Goal: Task Accomplishment & Management: Use online tool/utility

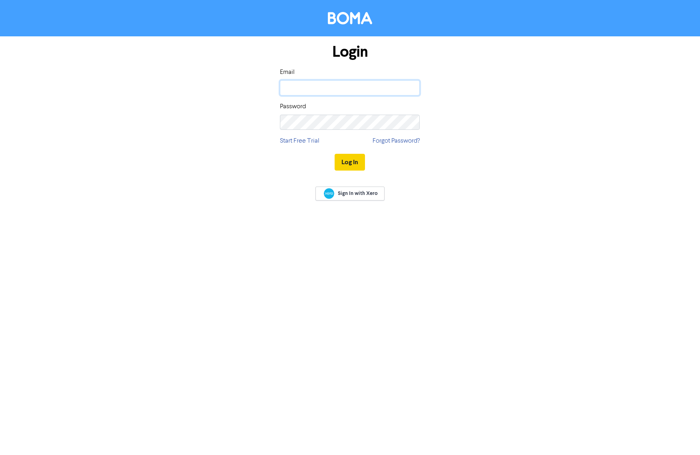
type input "[PERSON_NAME][EMAIL_ADDRESS][DOMAIN_NAME]"
click at [350, 163] on button "Log In" at bounding box center [350, 162] width 30 height 17
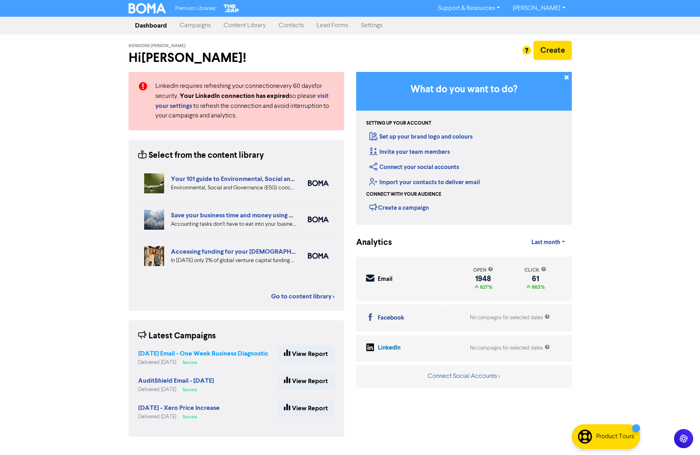
click at [243, 353] on strong "[DATE] Email - One Week Business Diagnostic" at bounding box center [203, 353] width 130 height 8
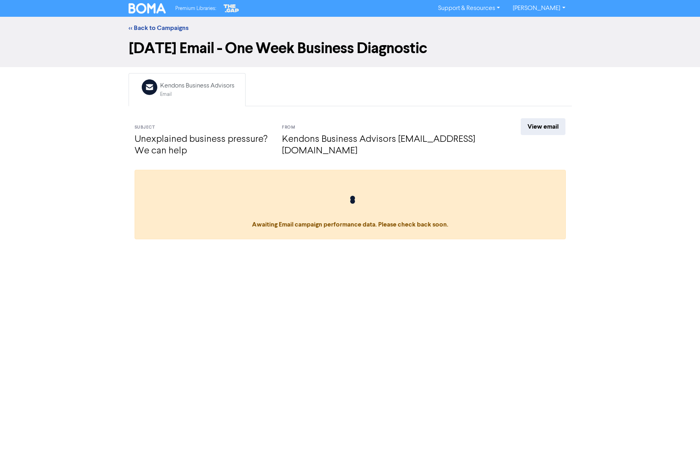
click at [147, 22] on div "<< Back to Campaigns" at bounding box center [350, 28] width 700 height 22
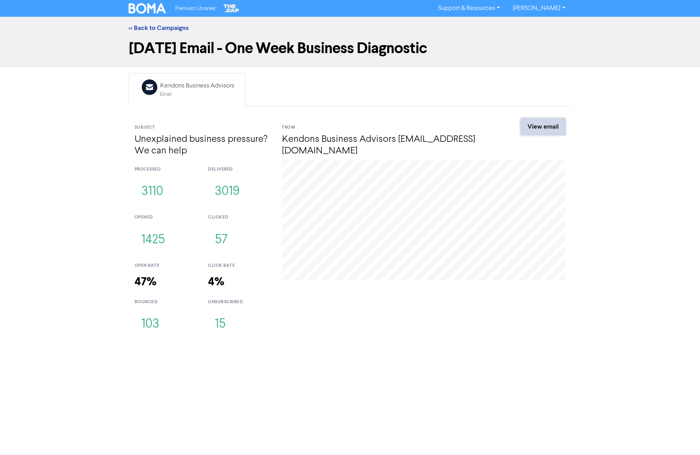
click at [541, 123] on link "View email" at bounding box center [543, 126] width 45 height 17
click at [141, 25] on link "<< Back to Campaigns" at bounding box center [159, 28] width 60 height 8
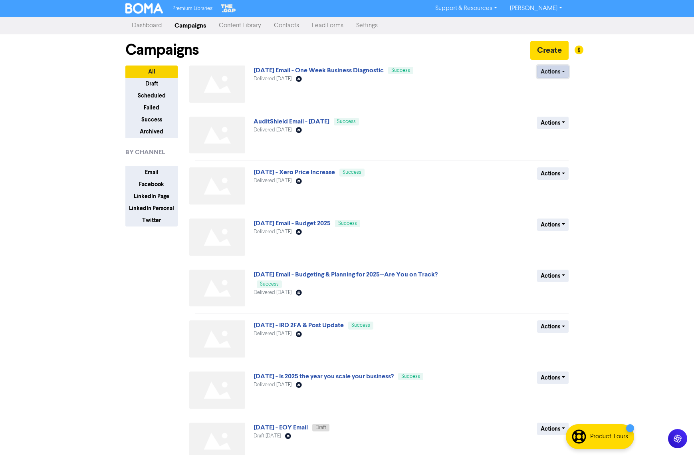
click at [563, 75] on button "Actions" at bounding box center [553, 71] width 32 height 12
click at [563, 87] on button "Duplicate" at bounding box center [568, 88] width 63 height 13
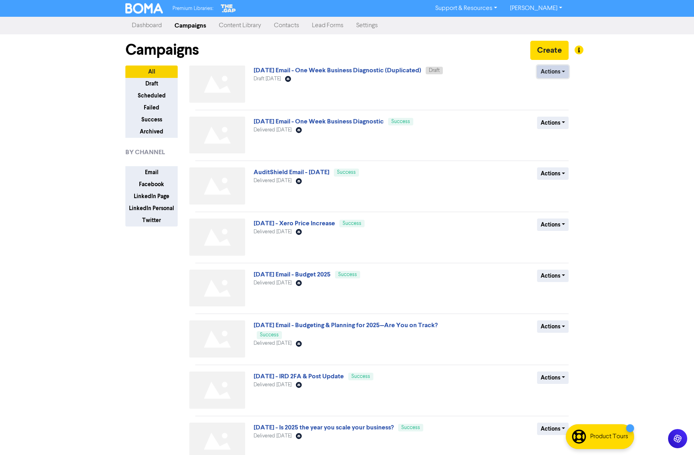
click at [559, 69] on button "Actions" at bounding box center [553, 71] width 32 height 12
click at [555, 113] on button "Rename" at bounding box center [568, 114] width 63 height 13
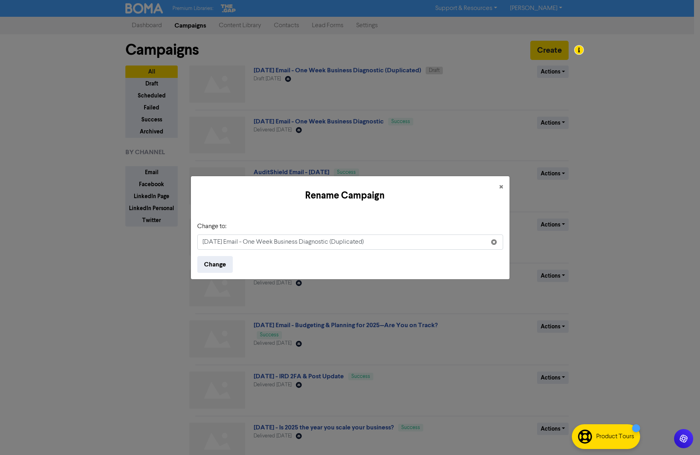
drag, startPoint x: 208, startPoint y: 242, endPoint x: 181, endPoint y: 239, distance: 26.9
click at [183, 239] on div "Rename Campaign × Change to: [DATE] Email - One Week Business Diagnostic (Dupli…" at bounding box center [350, 227] width 700 height 455
drag, startPoint x: 249, startPoint y: 242, endPoint x: 376, endPoint y: 251, distance: 126.9
click at [376, 251] on form "Change to: [DATE] Email - One Week Business Diagnostic (Duplicated) Change" at bounding box center [350, 247] width 306 height 51
type input "[DATE] Email - IRD Update - Credit Reporting"
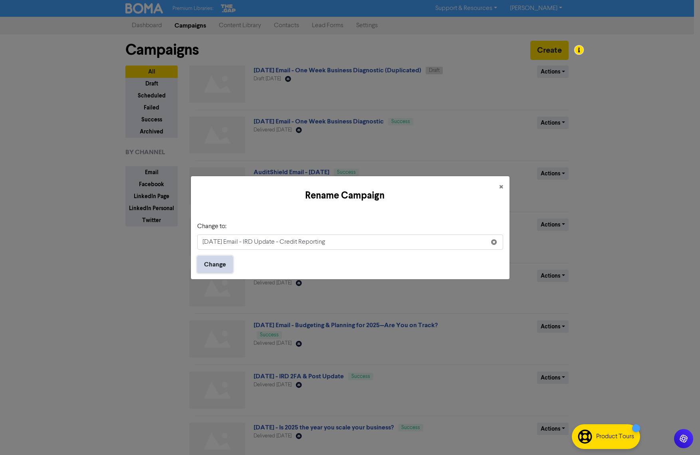
click at [226, 258] on button "Change" at bounding box center [215, 264] width 36 height 17
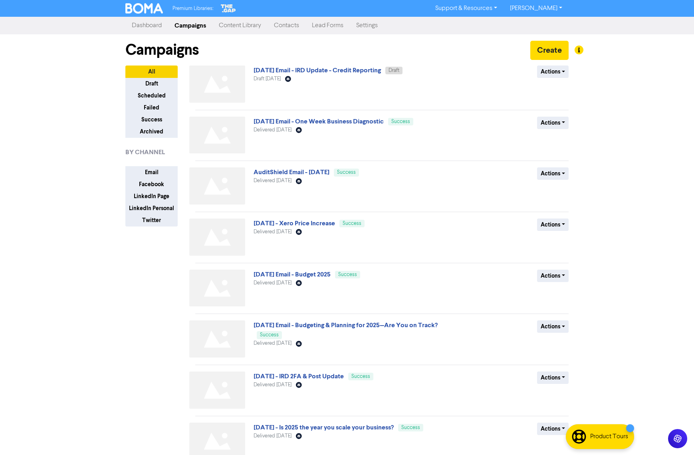
click at [361, 63] on div "Campaigns Create" at bounding box center [346, 49] width 443 height 31
click at [360, 68] on link "[DATE] Email - IRD Update - Credit Reporting" at bounding box center [317, 70] width 127 height 8
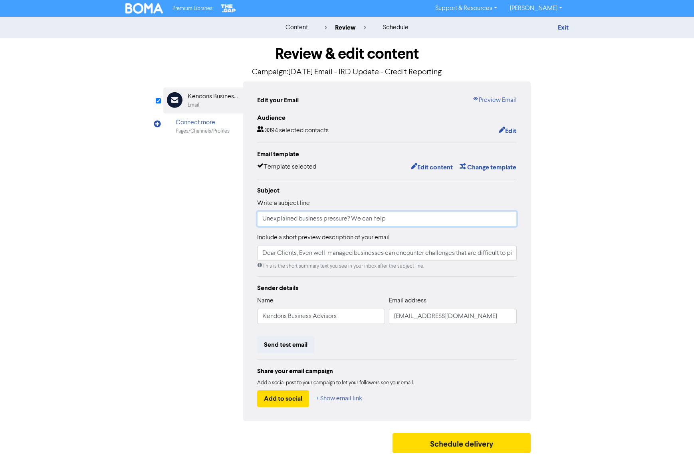
click at [418, 225] on input "Unexplained business pressure? We can help" at bounding box center [387, 218] width 260 height 15
drag, startPoint x: 417, startPoint y: 222, endPoint x: 241, endPoint y: 216, distance: 176.2
click at [243, 215] on div "Edit your Email Preview Email Audience 3394 selected contacts Edit Email templa…" at bounding box center [386, 250] width 287 height 339
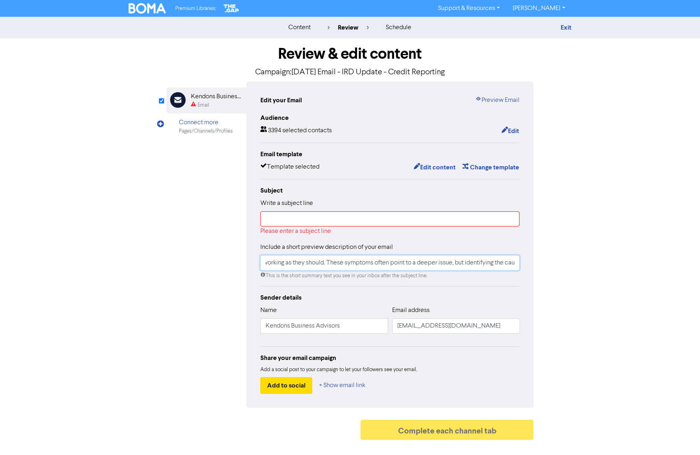
scroll to position [0, 563]
drag, startPoint x: 263, startPoint y: 262, endPoint x: 597, endPoint y: 255, distance: 334.3
click at [597, 255] on div "content review schedule Exit Review & edit content Campaign: [DATE] Email - IRD…" at bounding box center [350, 230] width 700 height 427
click at [517, 263] on input "Dear Clients, Even well-managed businesses can encounter challenges that are di…" at bounding box center [390, 262] width 260 height 15
click at [516, 265] on input "Dear Clients, Even well-managed businesses can encounter challenges that are di…" at bounding box center [390, 262] width 260 height 15
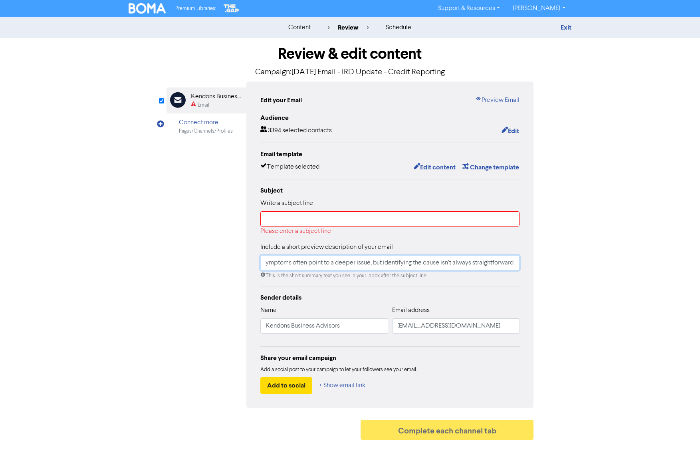
click at [513, 263] on input "Dear Clients, Even well-managed businesses can encounter challenges that are di…" at bounding box center [390, 262] width 260 height 15
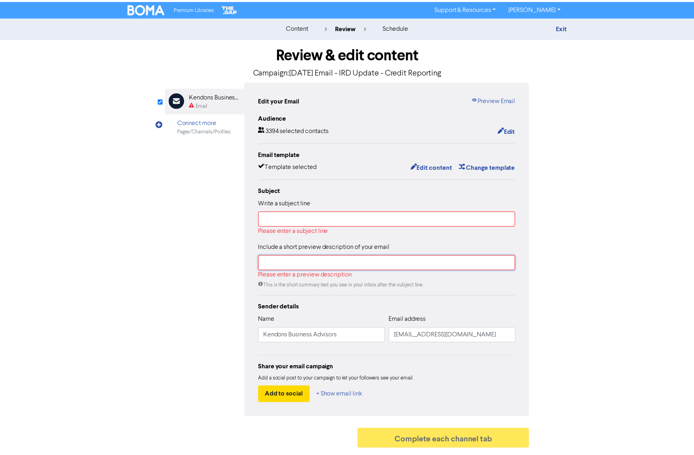
scroll to position [0, 0]
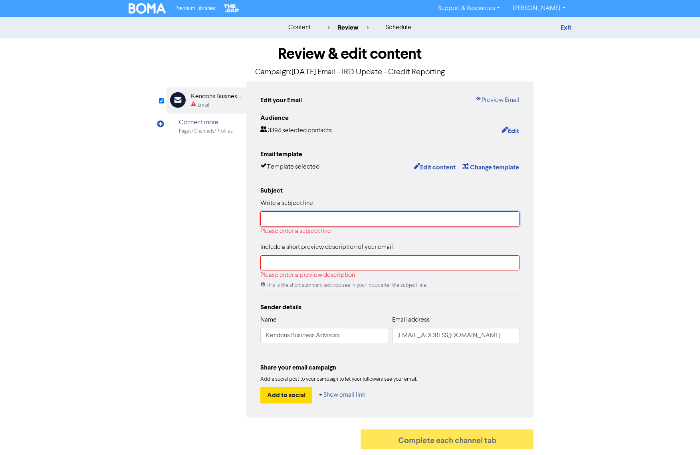
click at [360, 219] on input "text" at bounding box center [390, 218] width 260 height 15
paste input "IRD to start sharing overdue tax information with credit agencies"
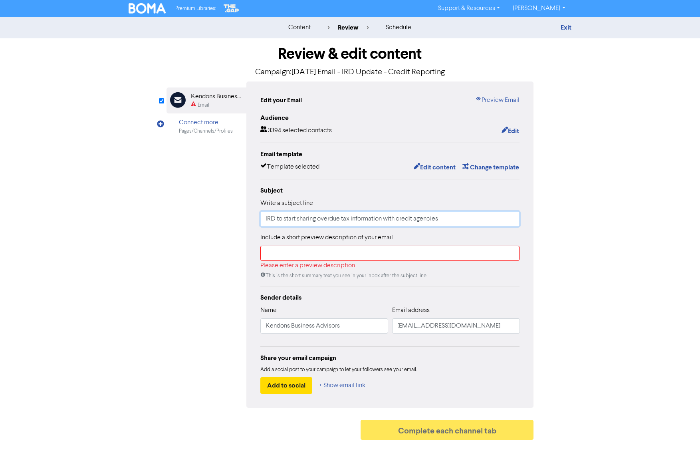
type input "IRD to start sharing overdue tax information with credit agencies"
click at [373, 255] on input "text" at bounding box center [390, 253] width 260 height 15
paste input "Dear Clients, Inland Revenue has announced a major policy change that could imp…"
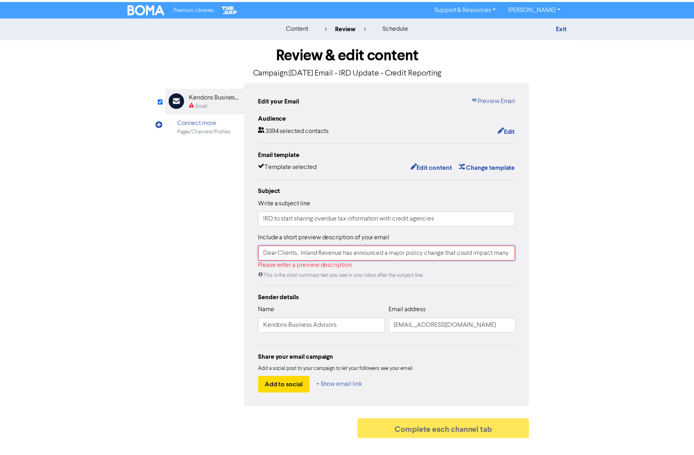
scroll to position [0, 69]
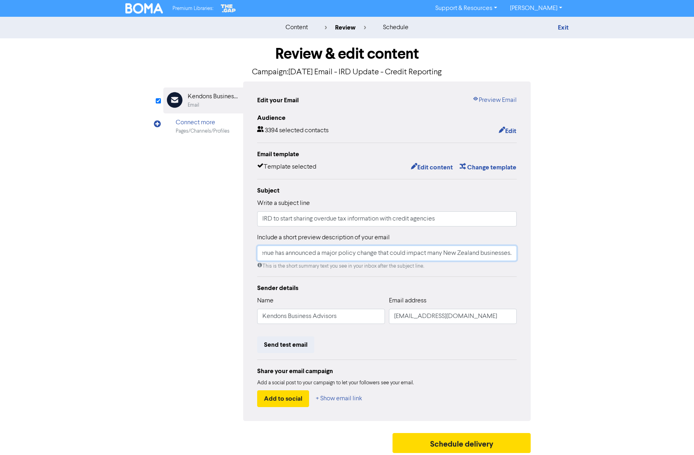
type input "Dear Clients, Inland Revenue has announced a major policy change that could imp…"
drag, startPoint x: 566, startPoint y: 274, endPoint x: 574, endPoint y: 272, distance: 8.5
click at [571, 273] on div "Review & edit content Campaign: [DATE] Email - IRD Update - Credit Reporting Em…" at bounding box center [346, 247] width 455 height 418
click at [431, 164] on button "Edit content" at bounding box center [431, 167] width 43 height 10
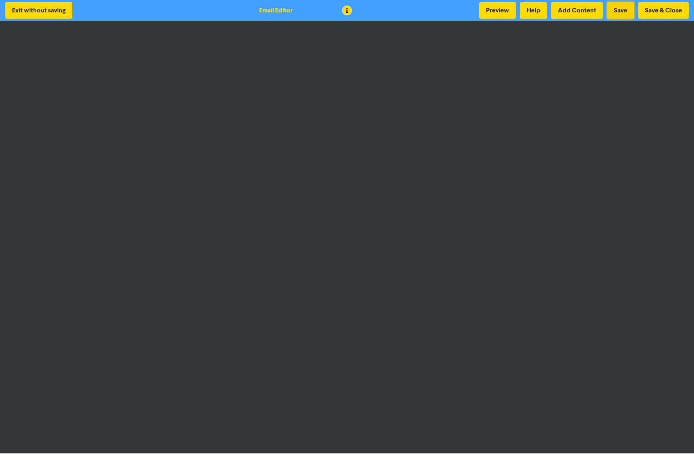
click at [627, 9] on button "Save" at bounding box center [620, 10] width 27 height 17
click at [654, 14] on button "Save & Close" at bounding box center [663, 10] width 51 height 17
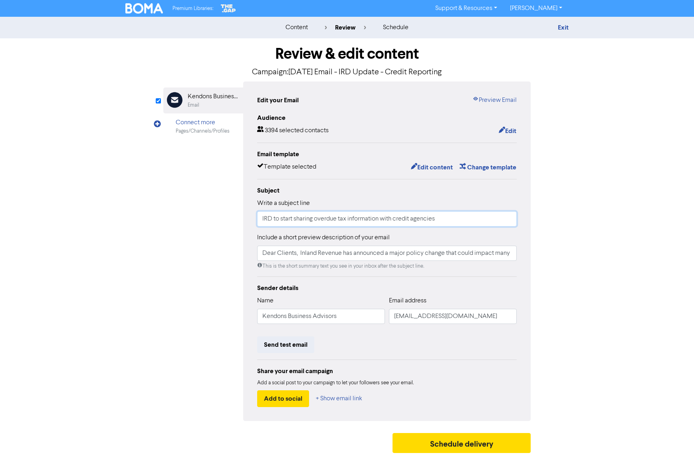
click at [259, 221] on input "IRD to start sharing overdue tax information with credit agencies" at bounding box center [387, 218] width 260 height 15
type input "IRD Update: Inland Revenue to start sharing overdue tax information with credit…"
click at [602, 224] on div "content review schedule Exit Review & edit content Campaign: [DATE] Email - IRD…" at bounding box center [347, 237] width 694 height 440
click at [296, 351] on button "Send test email" at bounding box center [285, 344] width 57 height 17
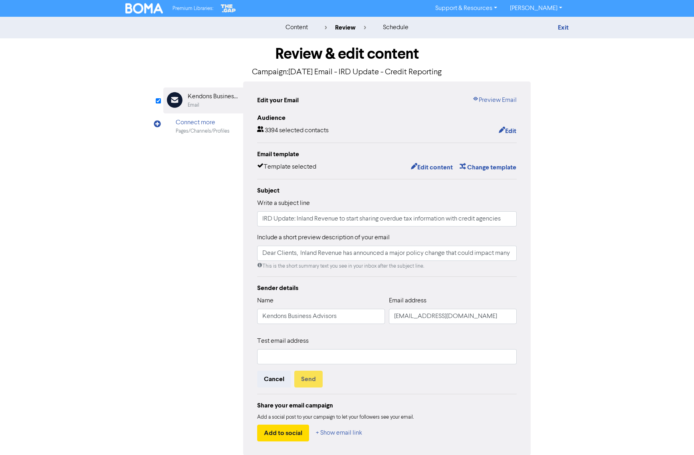
click at [299, 367] on div "Test email address Cancel Send" at bounding box center [387, 361] width 260 height 51
click at [304, 360] on input "text" at bounding box center [387, 356] width 260 height 15
type input "[PERSON_NAME][EMAIL_ADDRESS][DOMAIN_NAME]"
click at [312, 377] on button "Send" at bounding box center [308, 379] width 28 height 17
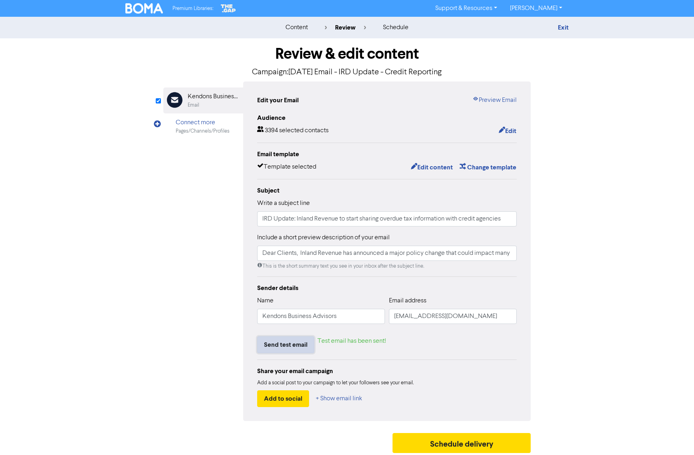
click at [306, 350] on button "Send test email" at bounding box center [285, 344] width 57 height 17
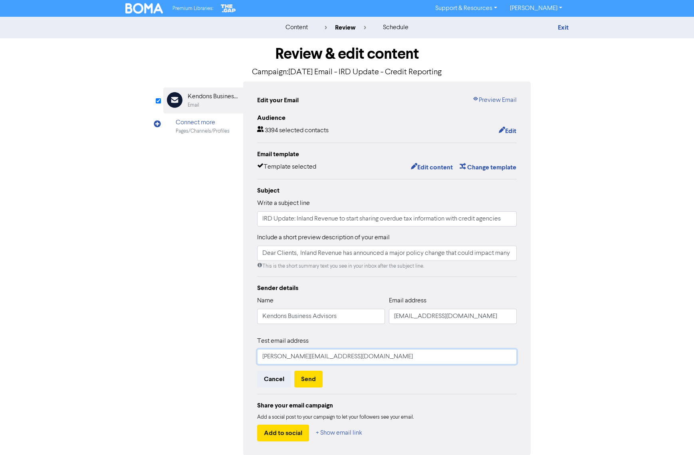
click at [308, 350] on input "[PERSON_NAME][EMAIL_ADDRESS][DOMAIN_NAME]" at bounding box center [387, 356] width 260 height 15
click at [357, 355] on input "[PERSON_NAME][EMAIL_ADDRESS][DOMAIN_NAME]" at bounding box center [387, 356] width 260 height 15
drag, startPoint x: 360, startPoint y: 357, endPoint x: 225, endPoint y: 353, distance: 134.6
click at [226, 354] on div "Email Created with Sketch. Kendons Business Advisors Email Connect more Pages/C…" at bounding box center [346, 268] width 367 height 374
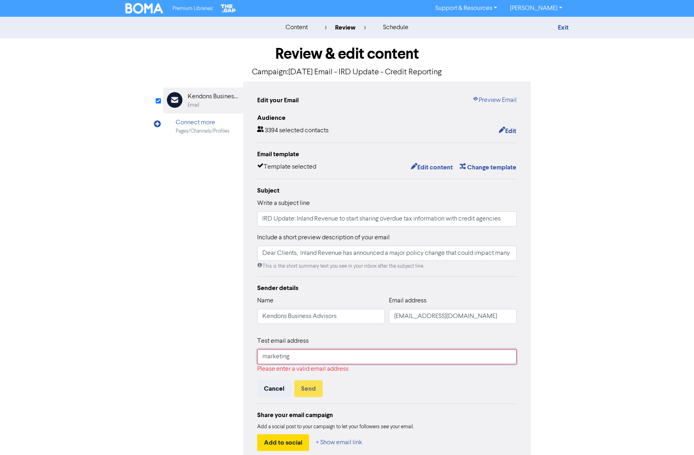
type input "[EMAIL_ADDRESS][DOMAIN_NAME]"
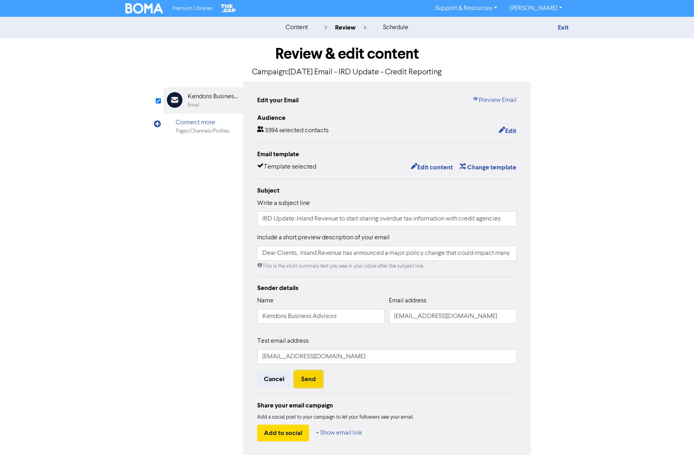
click at [310, 384] on button "Send" at bounding box center [308, 379] width 28 height 17
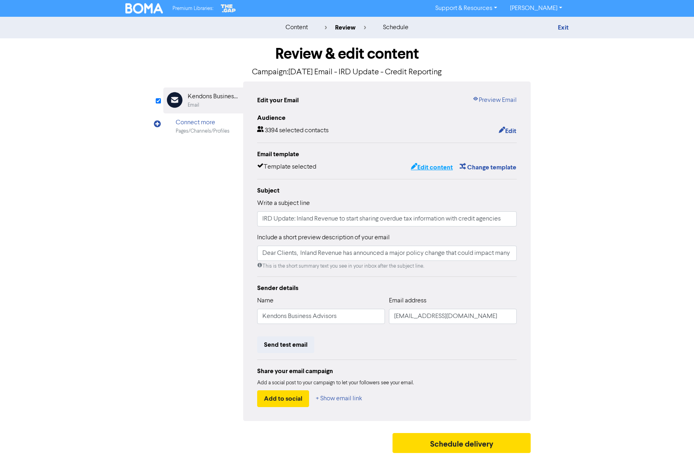
click at [432, 165] on button "Edit content" at bounding box center [431, 167] width 43 height 10
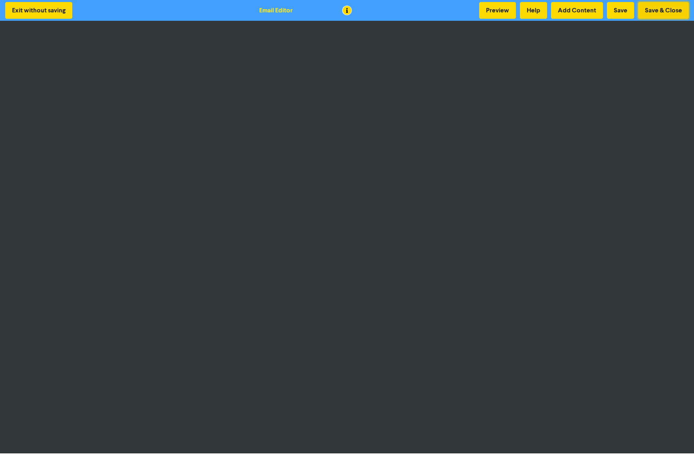
click at [668, 10] on button "Save & Close" at bounding box center [663, 10] width 51 height 17
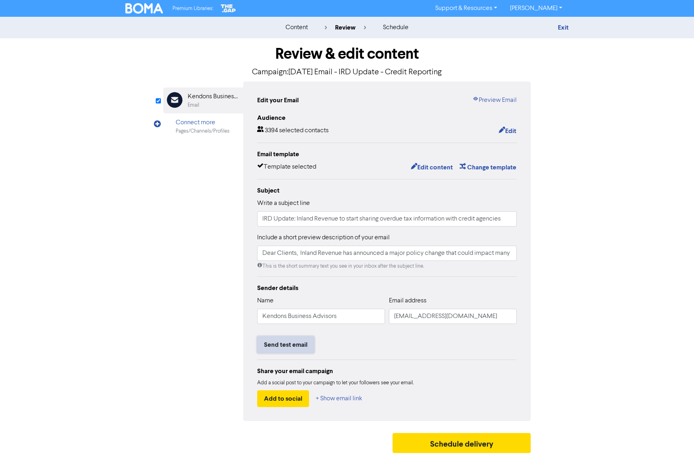
click at [291, 347] on button "Send test email" at bounding box center [285, 344] width 57 height 17
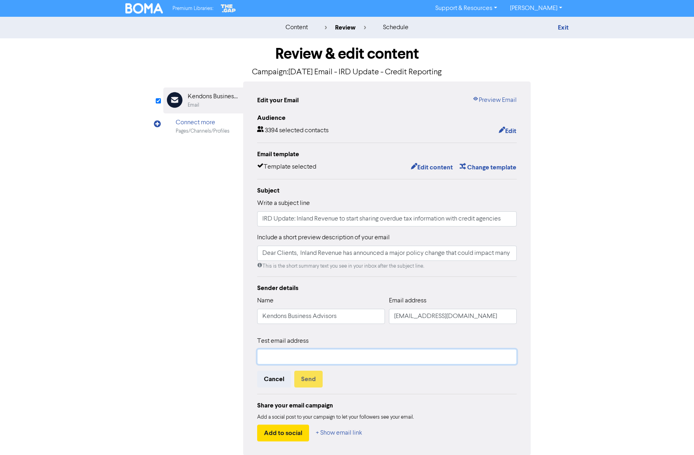
click at [295, 355] on input "text" at bounding box center [387, 356] width 260 height 15
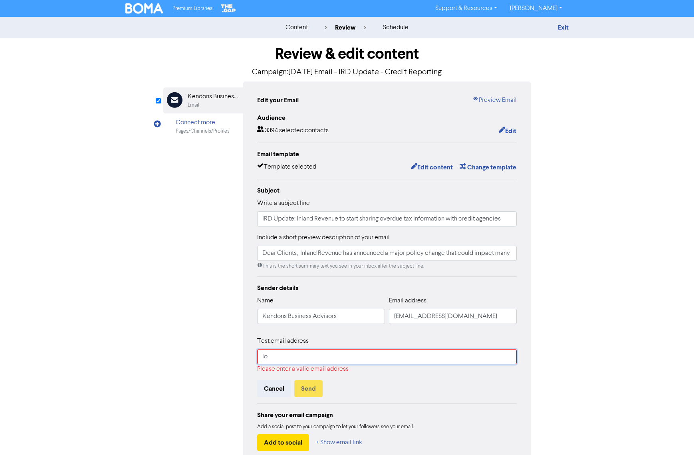
type input "[EMAIL_ADDRESS][DOMAIN_NAME]"
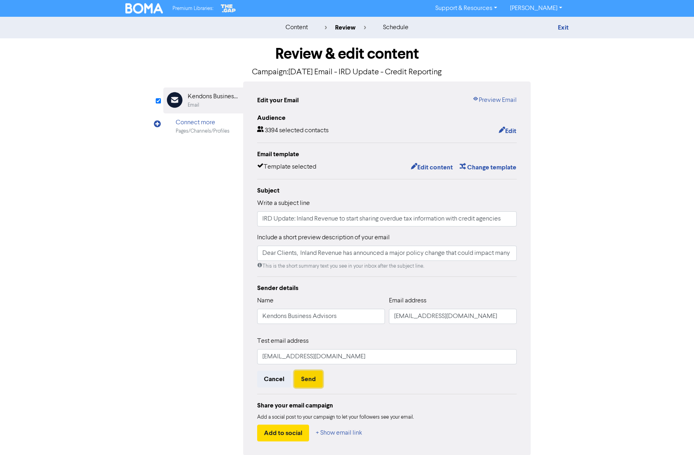
click at [312, 382] on button "Send" at bounding box center [308, 379] width 28 height 17
